Goal: Navigation & Orientation: Find specific page/section

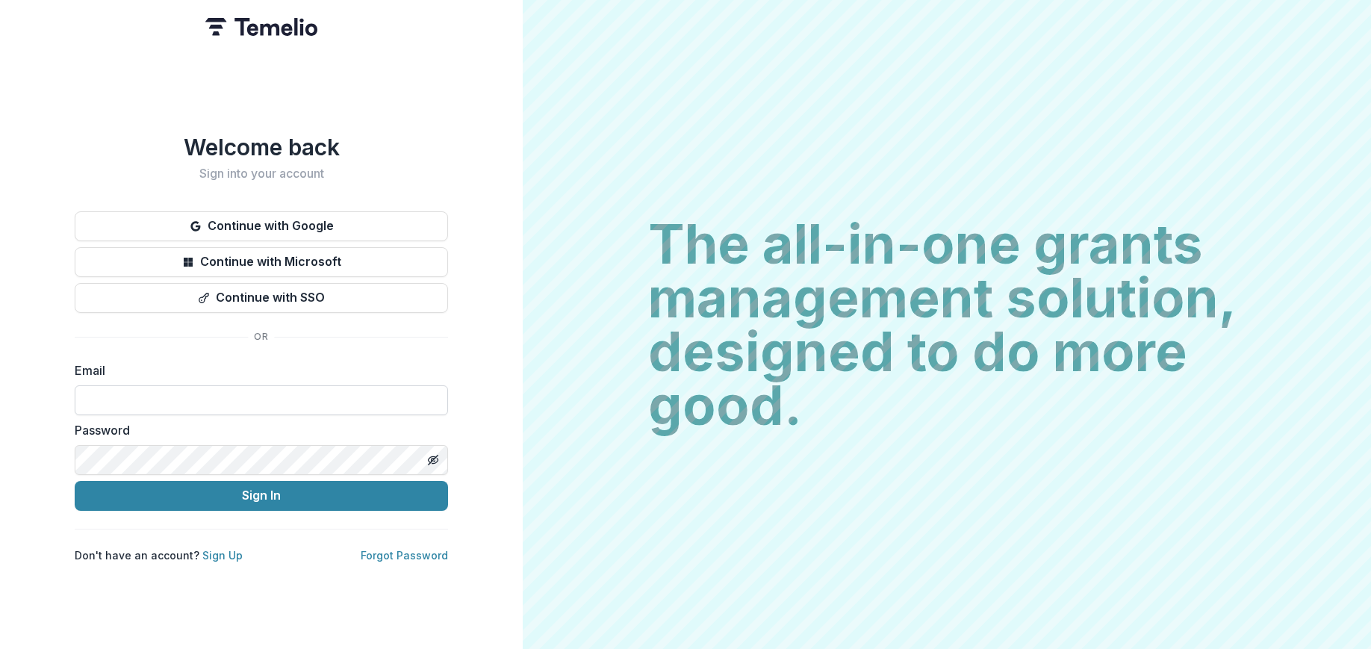
click at [111, 397] on input at bounding box center [261, 400] width 373 height 30
type input "**********"
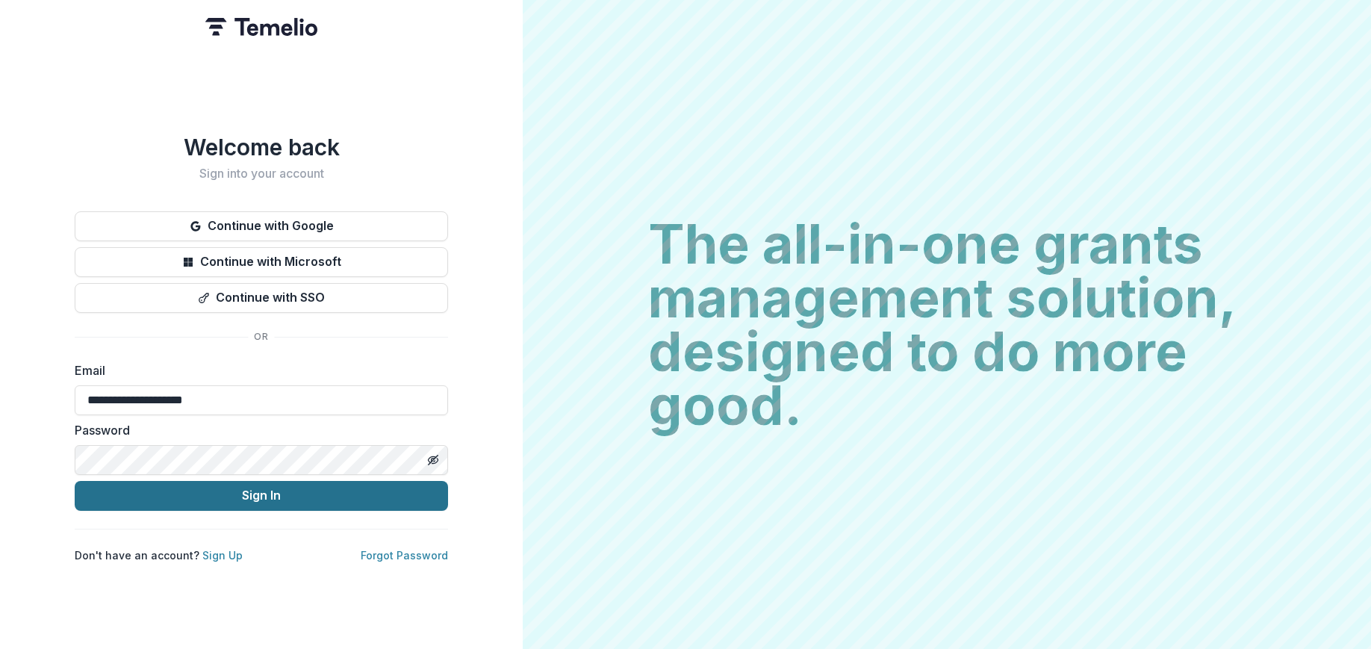
click at [237, 484] on button "Sign In" at bounding box center [261, 496] width 373 height 30
